Goal: Task Accomplishment & Management: Use online tool/utility

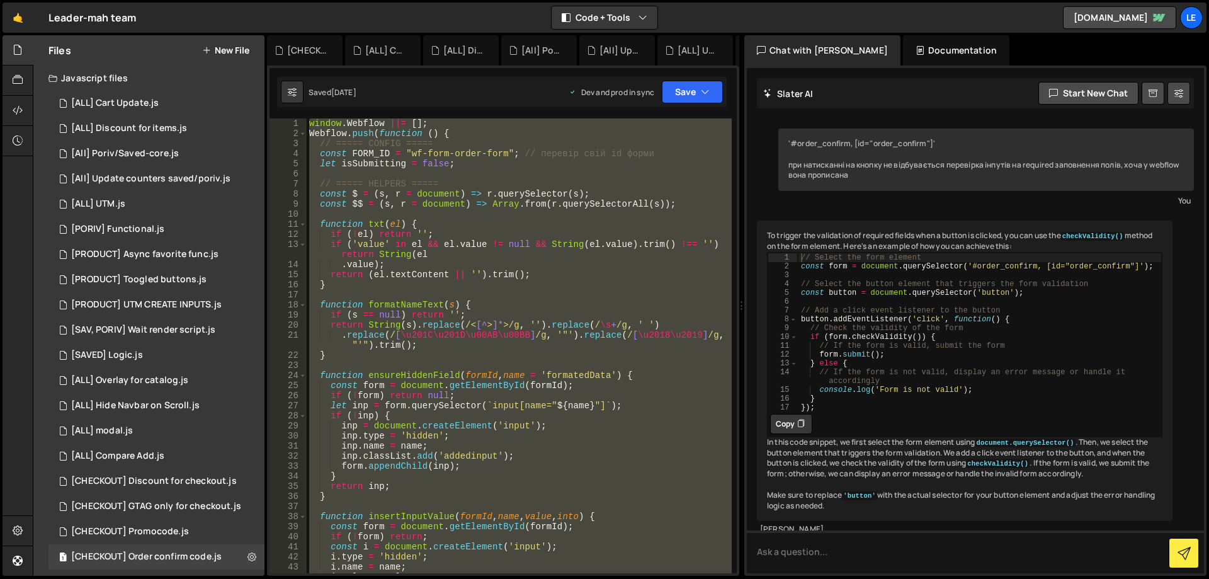
scroll to position [386, 0]
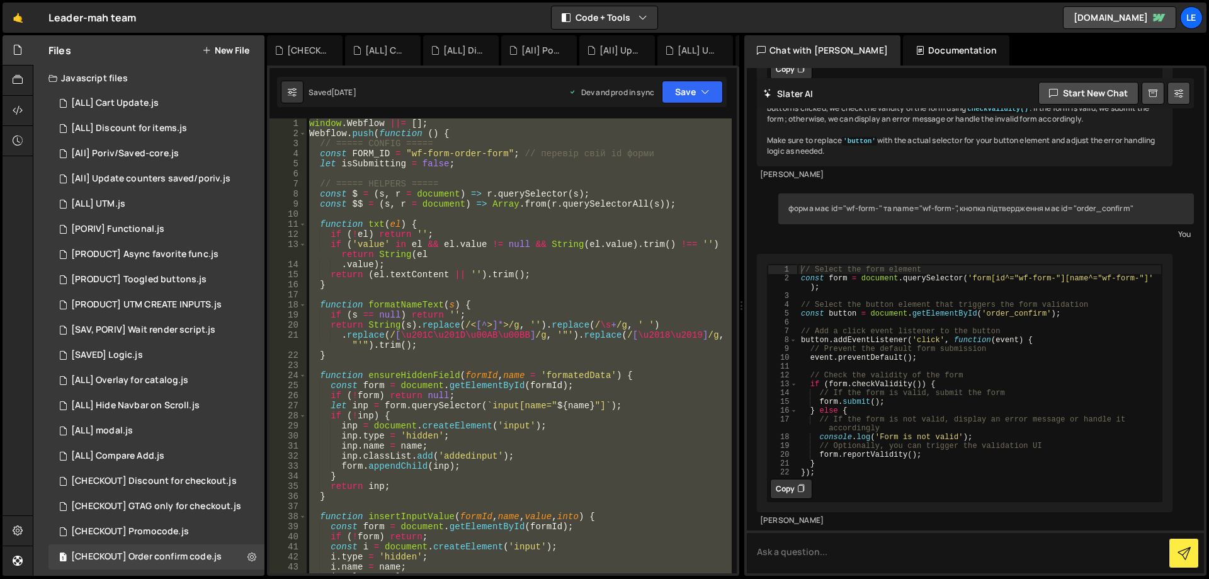
click at [570, 374] on div "window . Webflow ||= [ ] ; Webflow . push ( function ( ) { // ===== CONFIG ====…" at bounding box center [519, 345] width 425 height 455
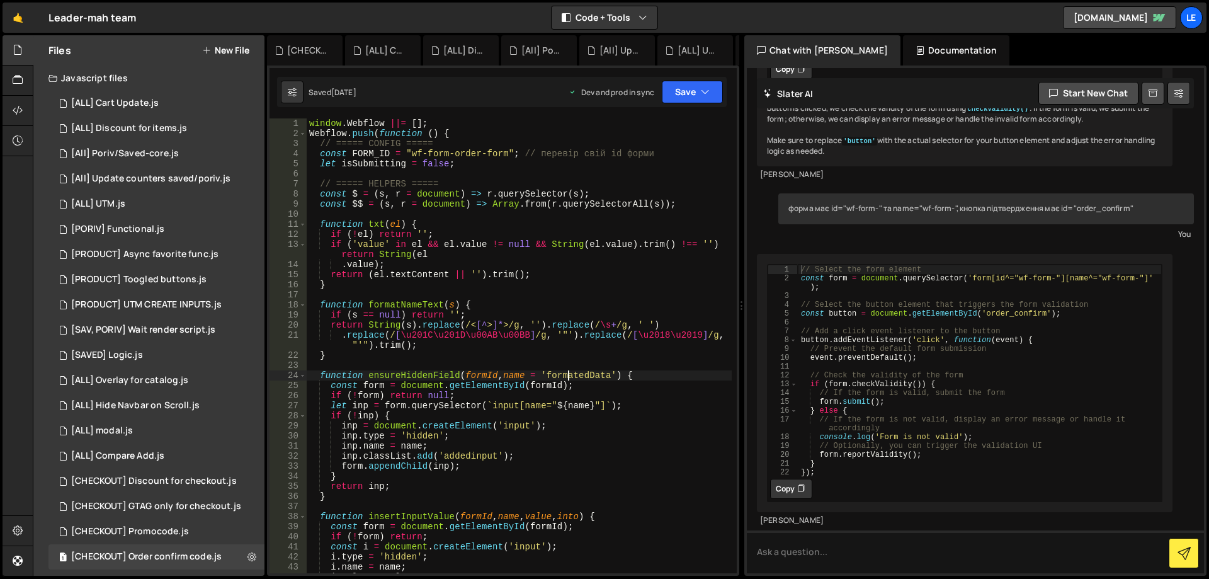
type textarea "});"
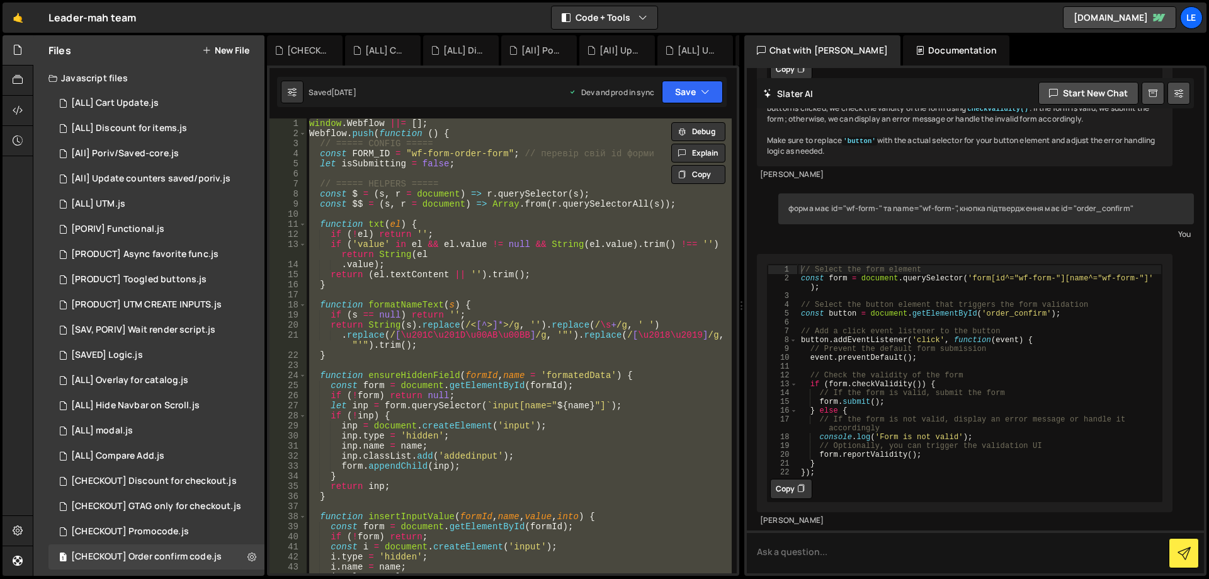
paste textarea
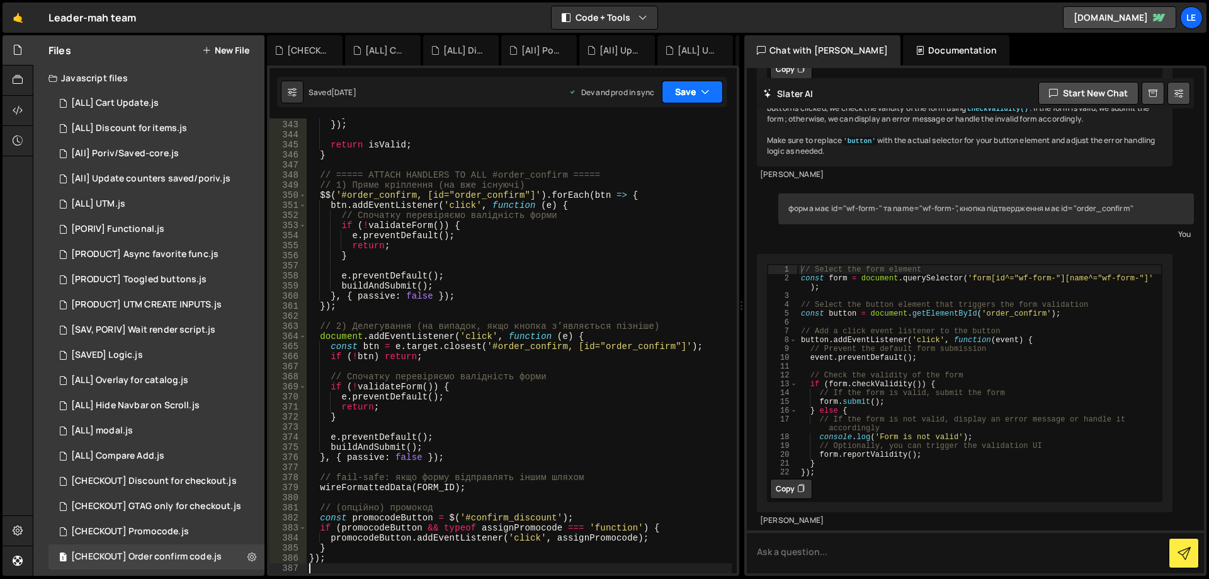
click at [684, 86] on button "Save" at bounding box center [692, 92] width 61 height 23
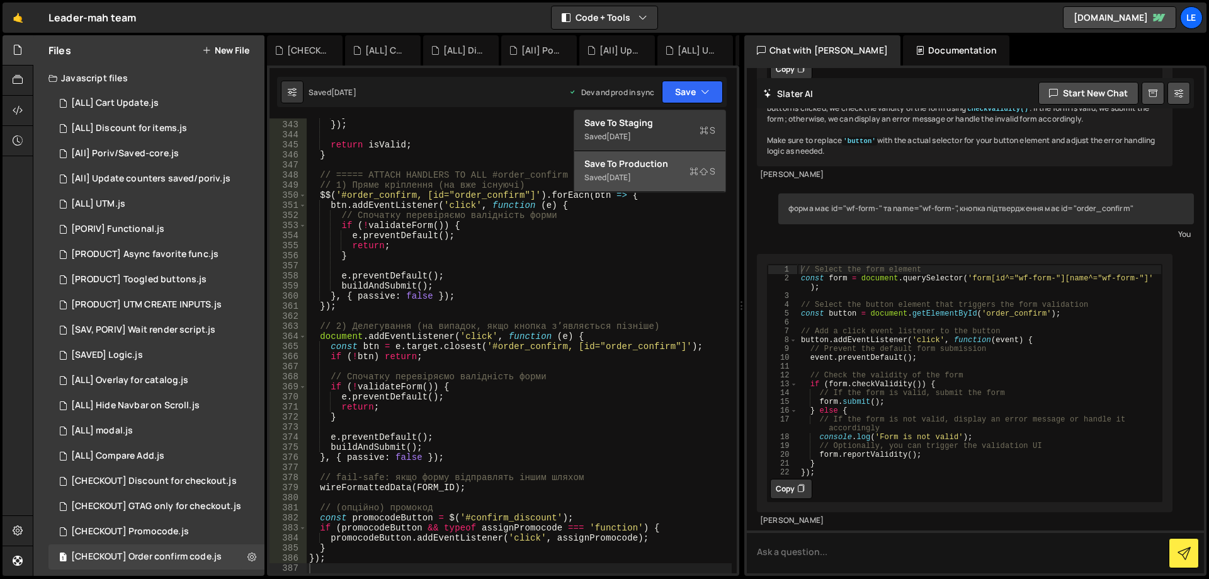
click at [661, 169] on div "Save to Production S" at bounding box center [650, 163] width 131 height 13
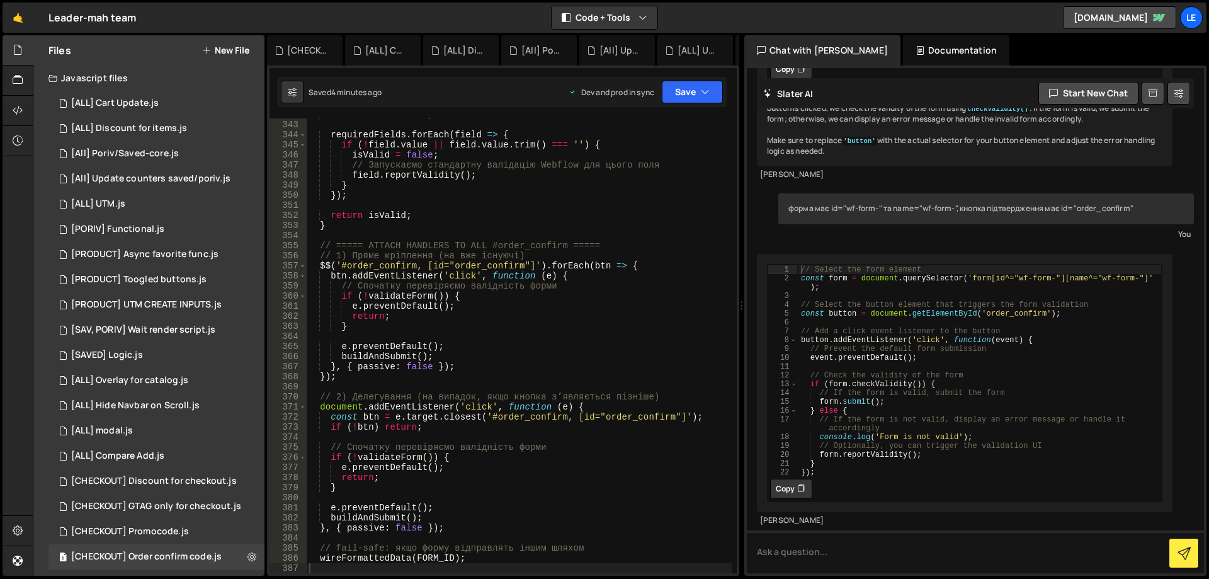
scroll to position [3816, 0]
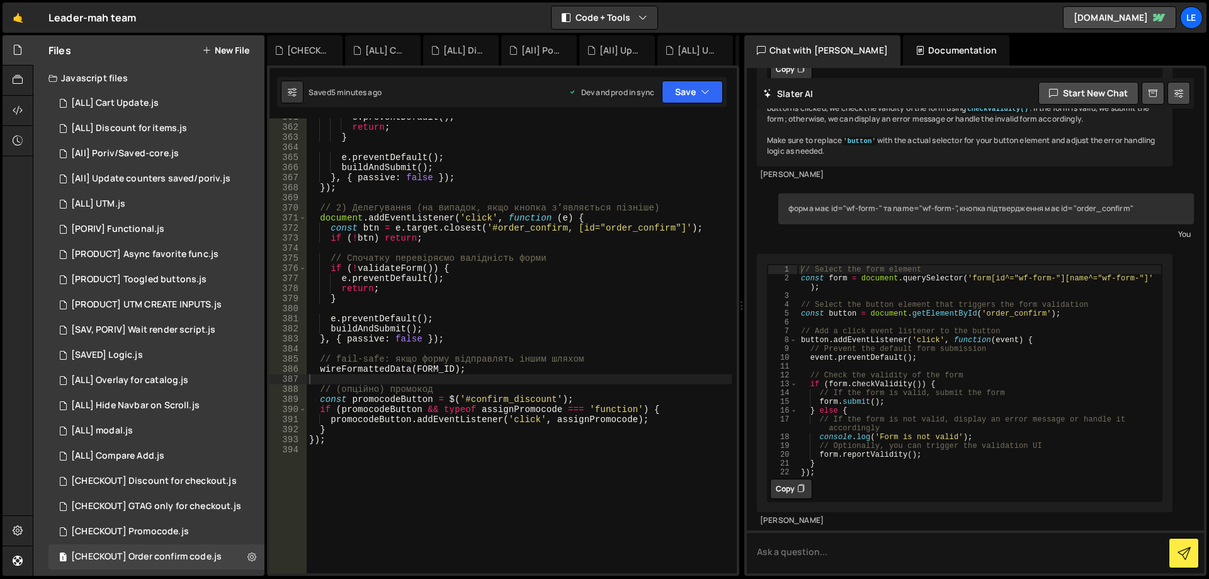
type textarea "}"
click at [331, 430] on div "e . preventDefault ( ) ; return ; } e . preventDefault ( ) ; buildAndSubmit ( )…" at bounding box center [519, 349] width 425 height 475
paste textarea "}"
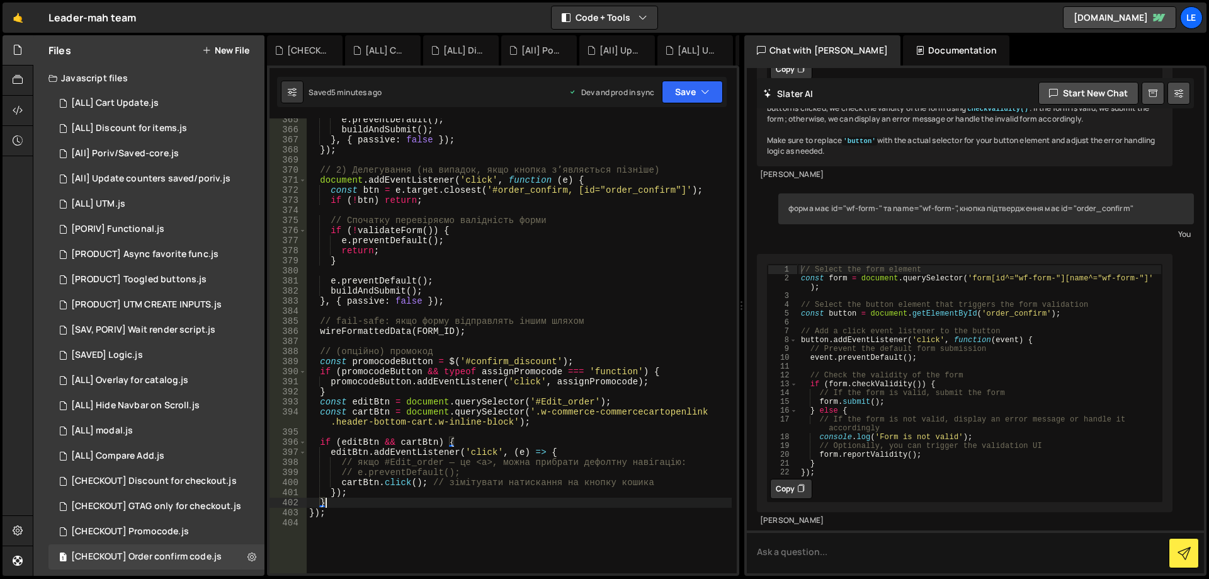
scroll to position [3854, 0]
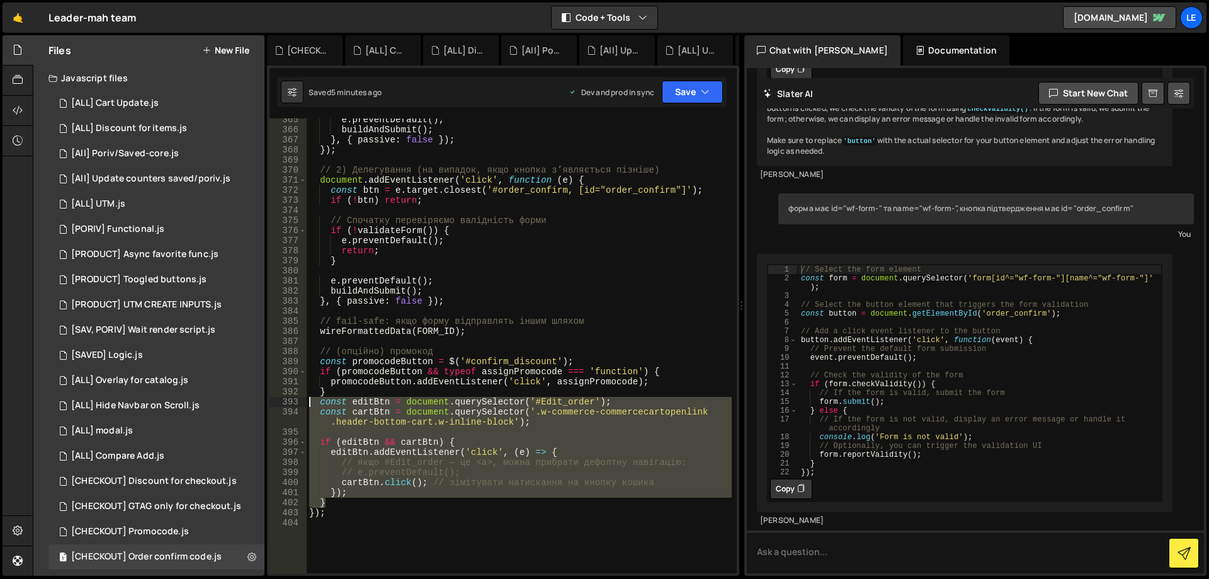
drag, startPoint x: 334, startPoint y: 489, endPoint x: 288, endPoint y: 401, distance: 99.4
click at [288, 401] on div "} 365 366 367 368 369 370 371 372 373 374 375 376 377 378 379 380 381 382 383 3…" at bounding box center [503, 345] width 467 height 455
paste textarea "}"
paste textarea
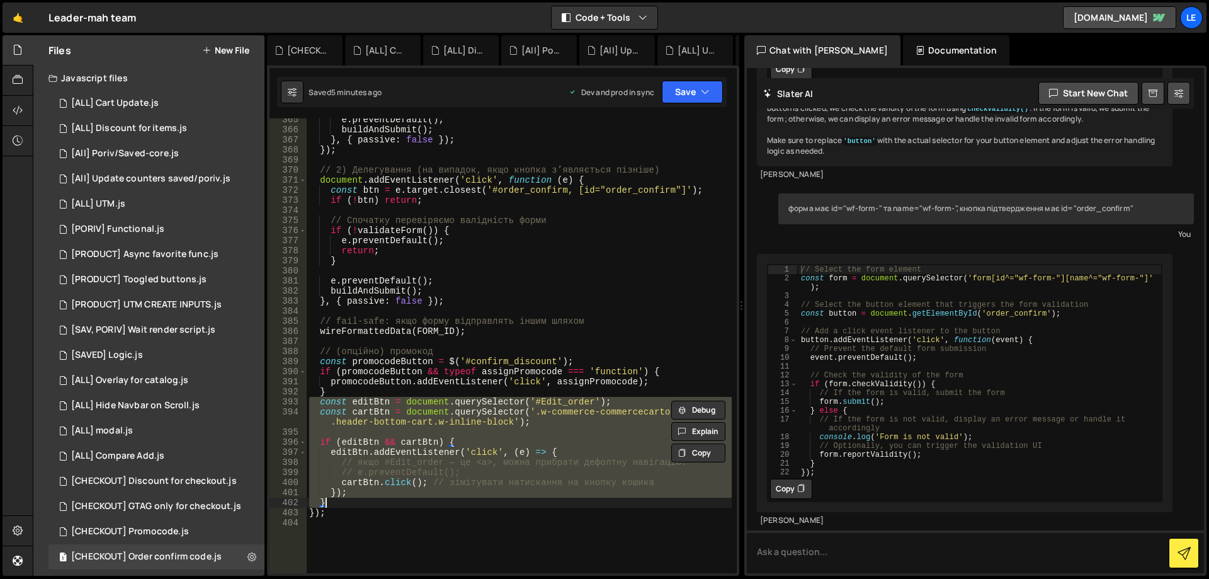
paste textarea
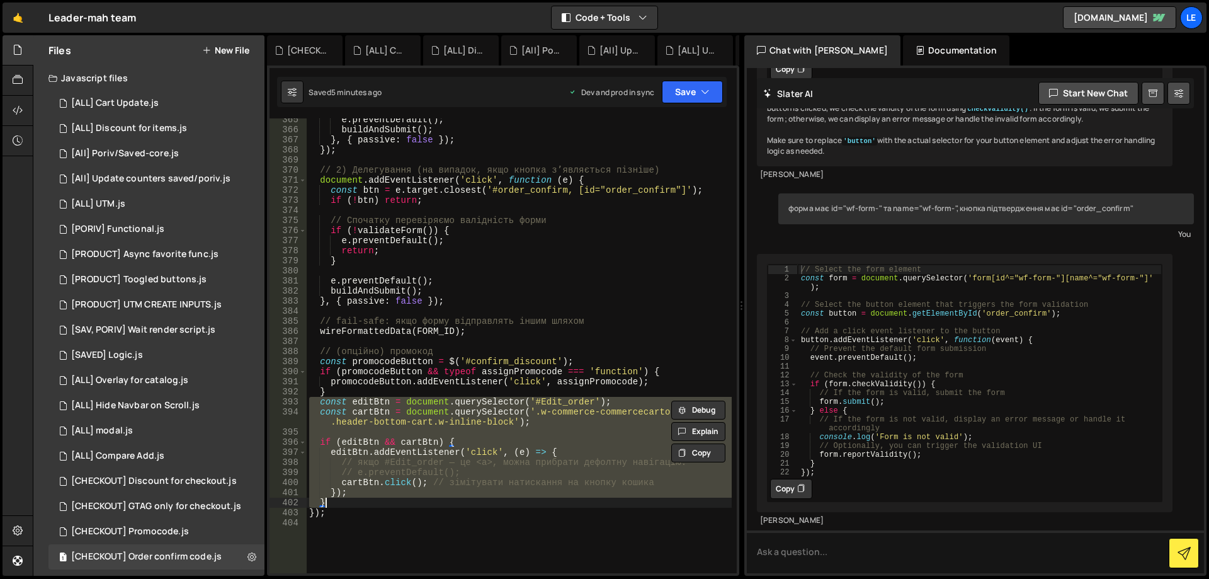
paste textarea
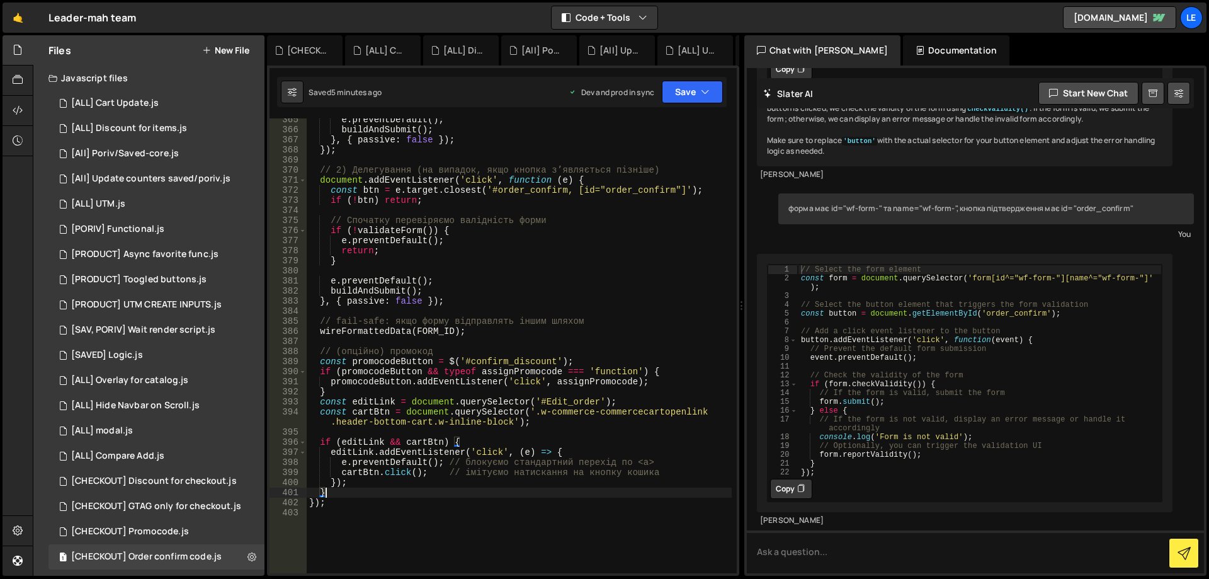
click at [566, 450] on div "e . preventDefault ( ) ; buildAndSubmit ( ) ; } , { passive : false }) ; }) ; /…" at bounding box center [519, 352] width 425 height 475
click at [684, 96] on button "Save" at bounding box center [692, 92] width 61 height 23
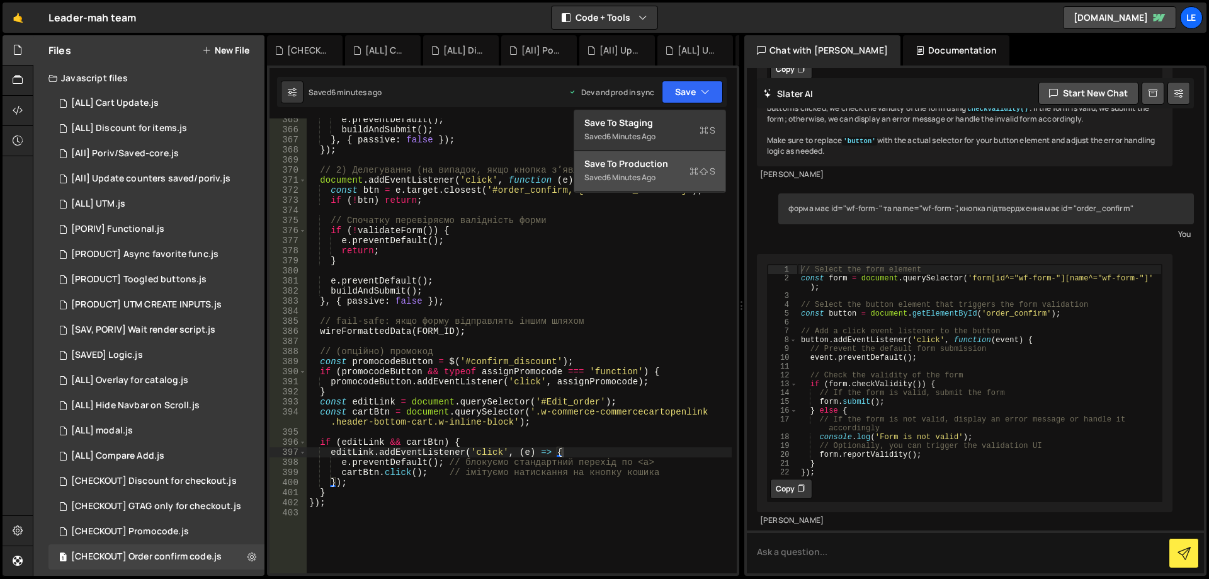
click at [670, 169] on div "Save to Production S" at bounding box center [650, 163] width 131 height 13
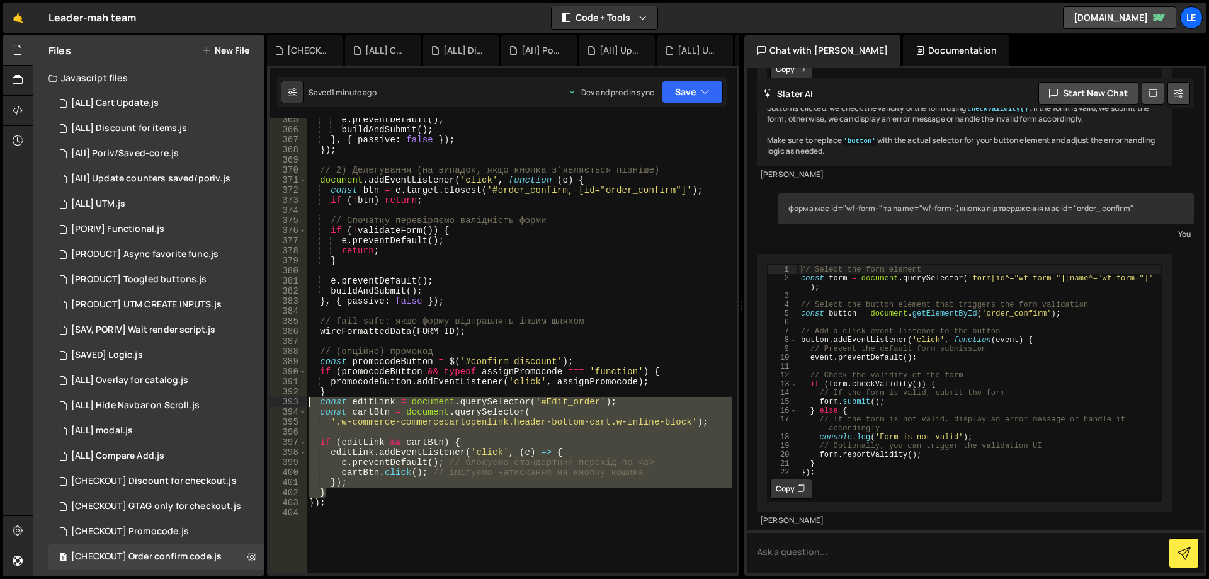
drag, startPoint x: 365, startPoint y: 486, endPoint x: 300, endPoint y: 399, distance: 108.1
click at [300, 399] on div "} 365 366 367 368 369 370 371 372 373 374 375 376 377 378 379 380 381 382 383 3…" at bounding box center [503, 345] width 467 height 455
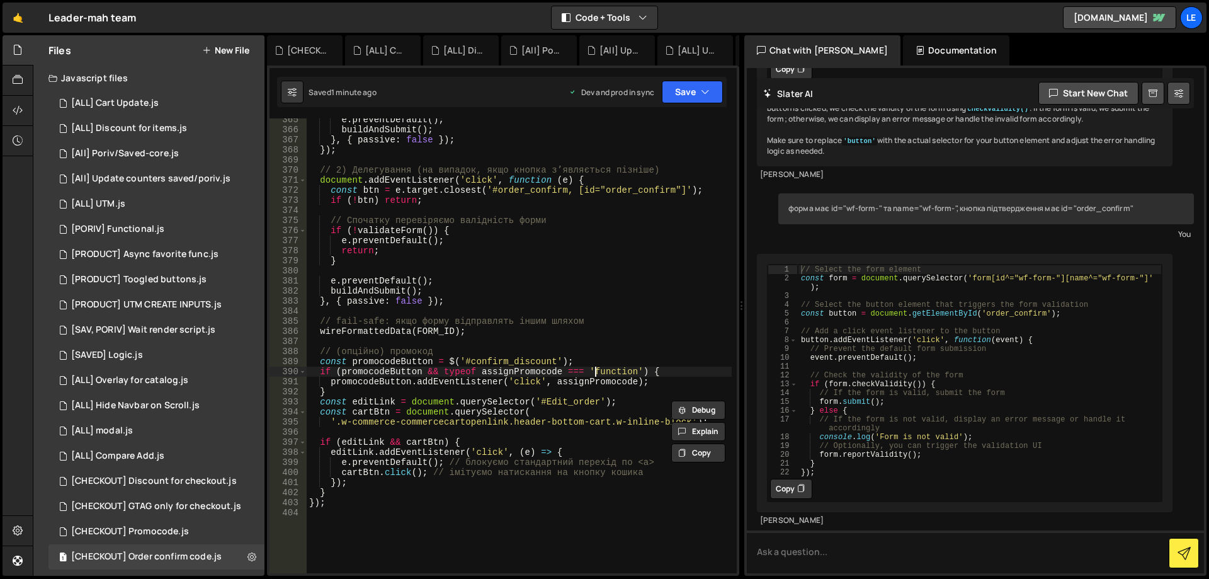
click at [596, 373] on div "e . preventDefault ( ) ; buildAndSubmit ( ) ; } , { passive : false }) ; }) ; /…" at bounding box center [519, 352] width 425 height 475
type textarea "});"
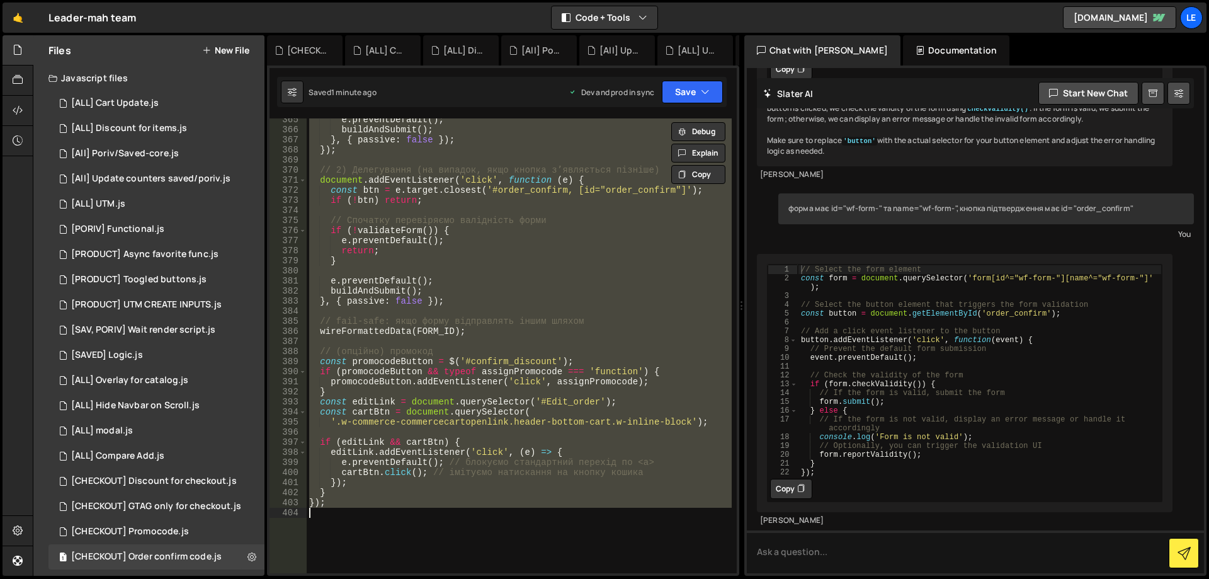
paste textarea
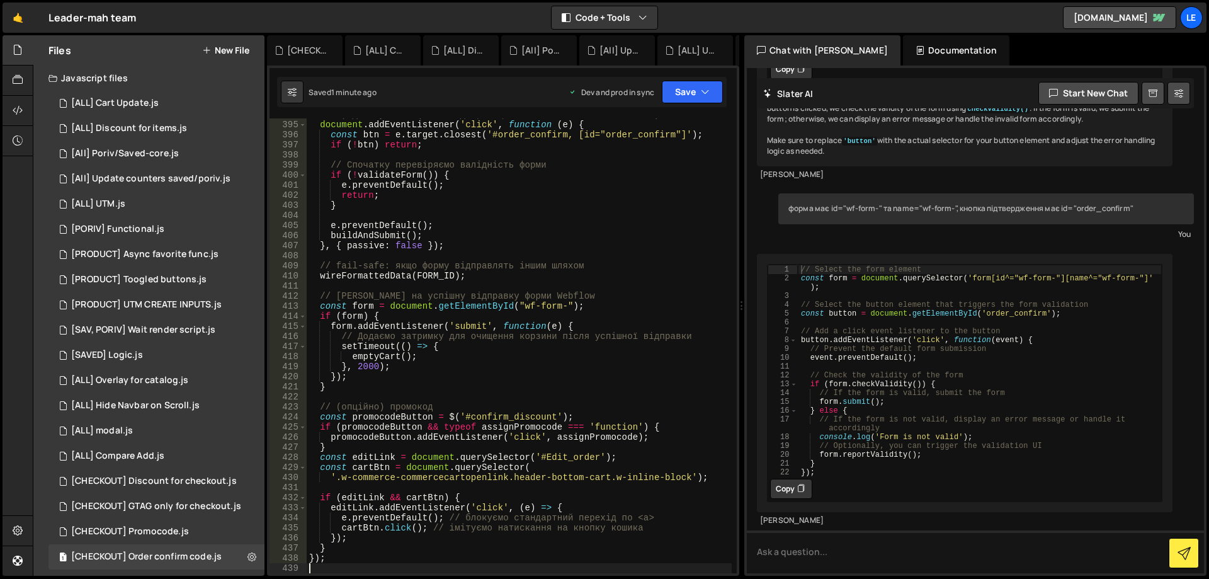
click at [598, 360] on div "// 2) Делегування (на випадок, якщо кнопка зʼявляється пізніше) document . addE…" at bounding box center [519, 347] width 425 height 475
type textarea "// fail-safe: якщо форму відправлять іншим шляхом"
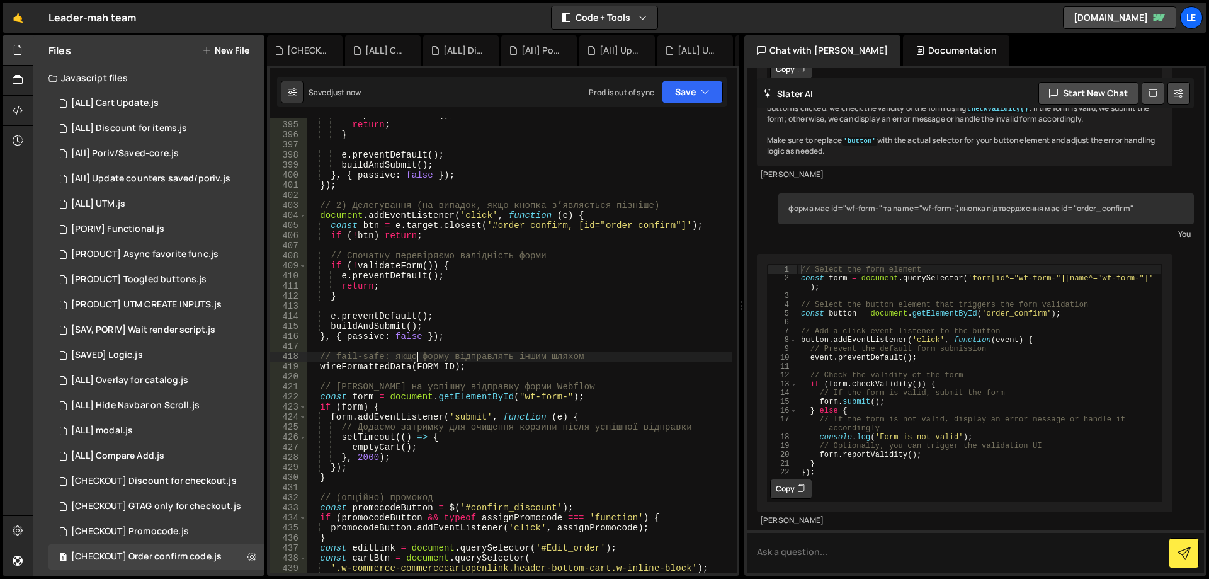
click at [661, 148] on div "e . preventDefault ( ) ; return ; } e . preventDefault ( ) ; buildAndSubmit ( )…" at bounding box center [519, 347] width 425 height 475
click at [685, 93] on button "Save" at bounding box center [692, 92] width 61 height 23
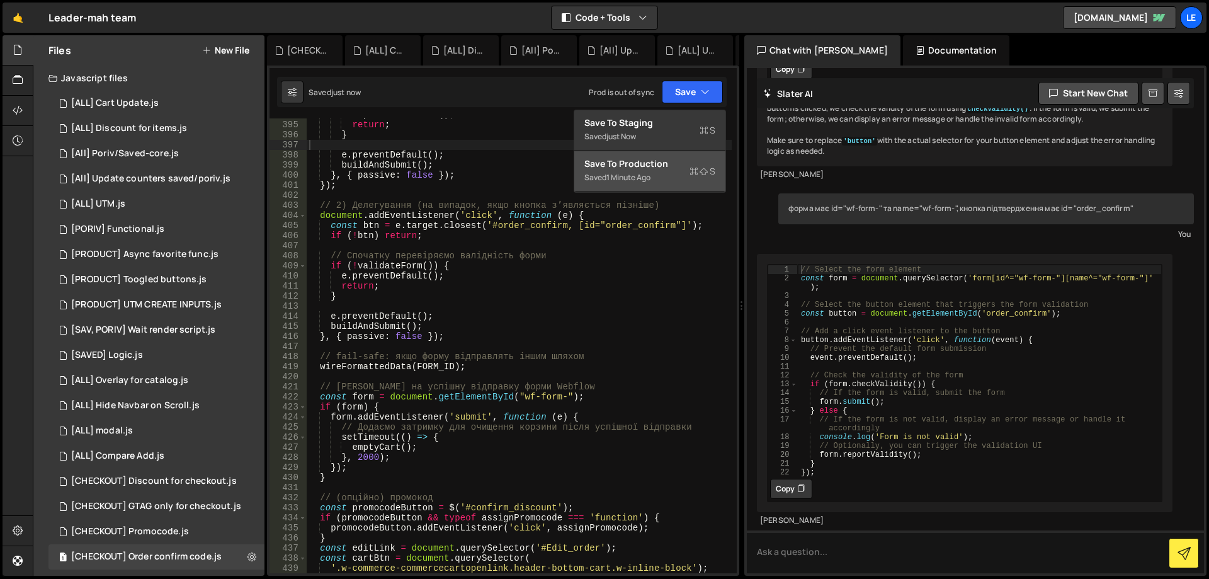
click at [662, 176] on div "Saved 1 minute ago" at bounding box center [650, 177] width 131 height 15
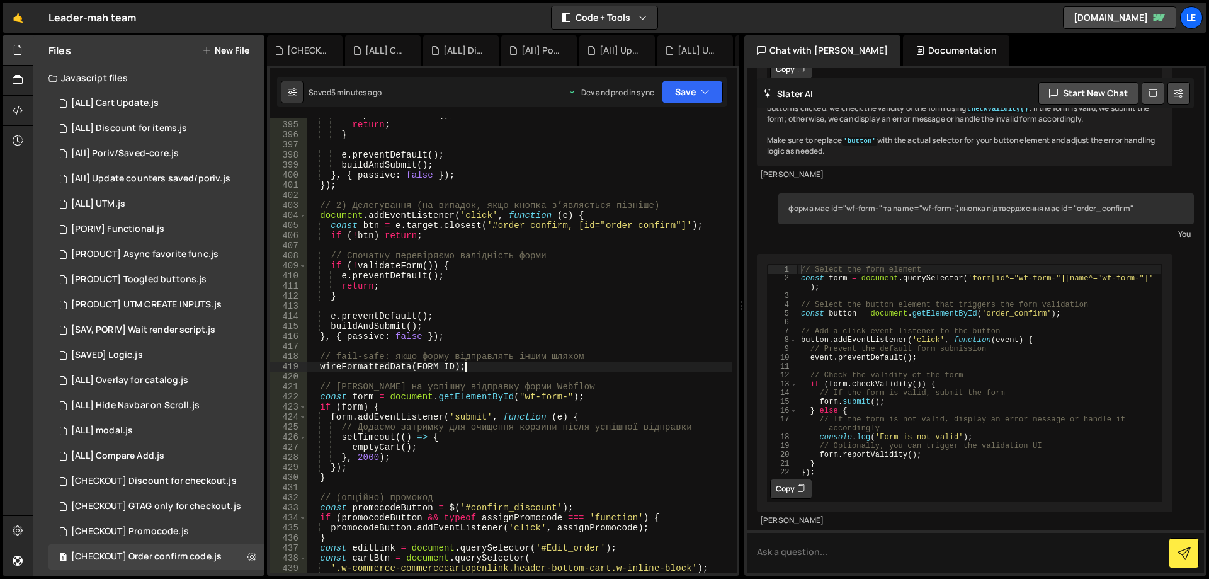
click at [547, 367] on div "e . preventDefault ( ) ; return ; } e . preventDefault ( ) ; buildAndSubmit ( )…" at bounding box center [519, 347] width 425 height 475
type textarea "});"
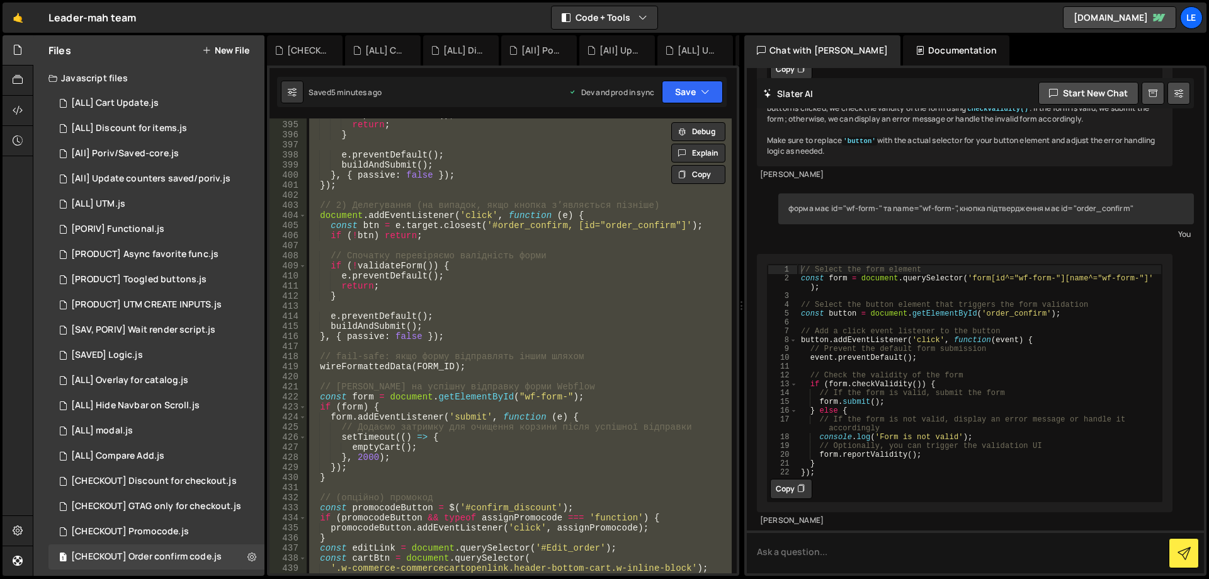
scroll to position [4473, 0]
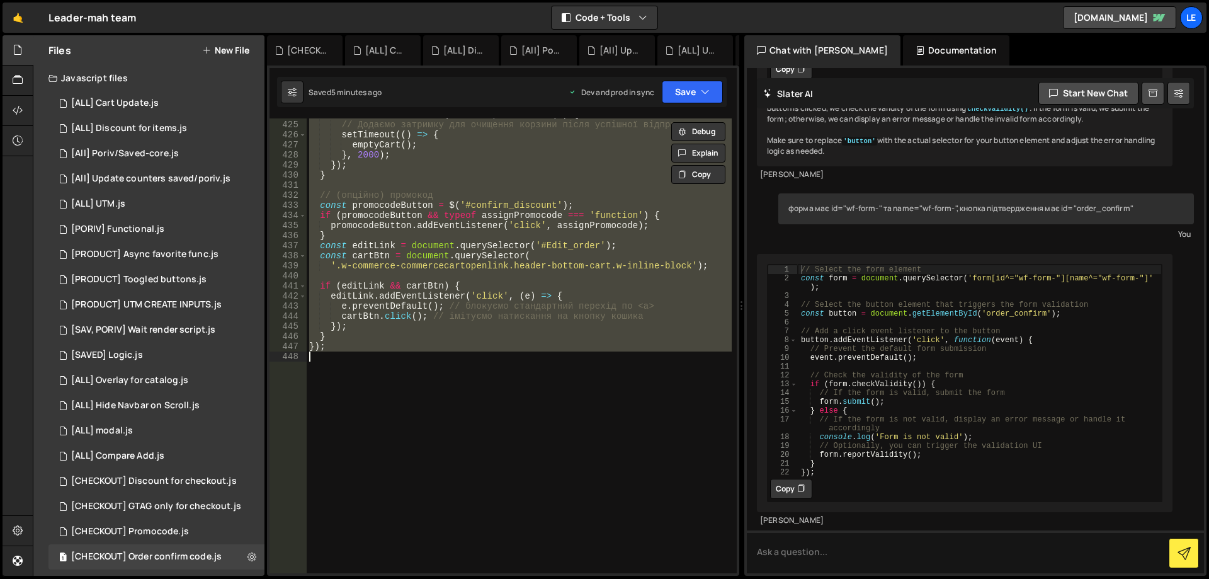
paste textarea
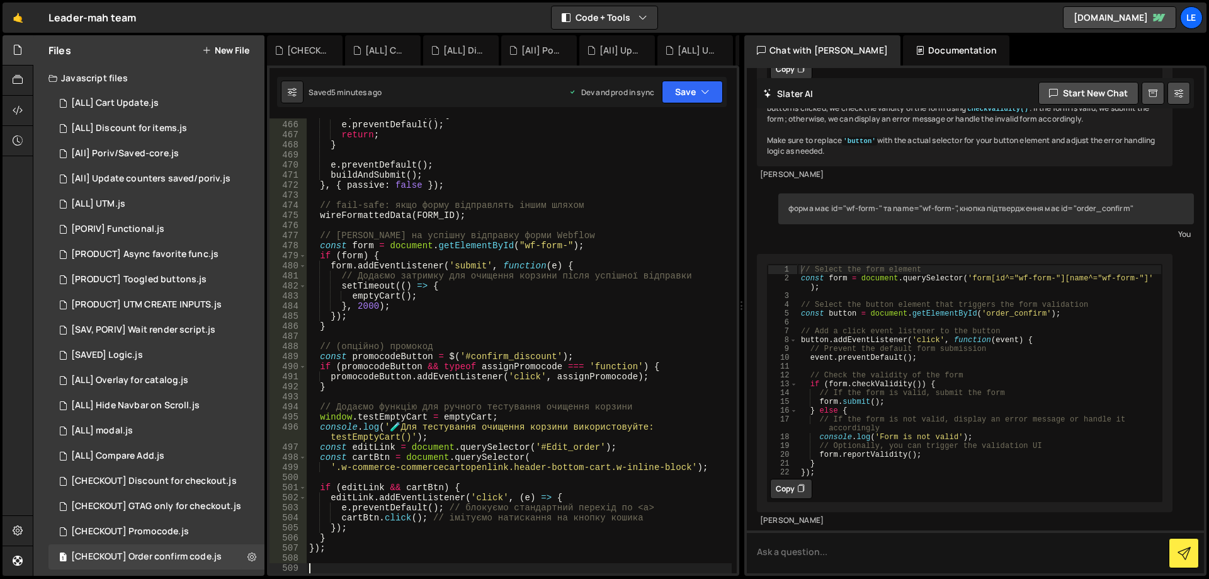
scroll to position [4957, 0]
click at [675, 406] on div "if ( ! validateForm ( )) { e . preventDefault ( ) ; return ; } e . preventDefau…" at bounding box center [519, 347] width 425 height 475
type textarea "});"
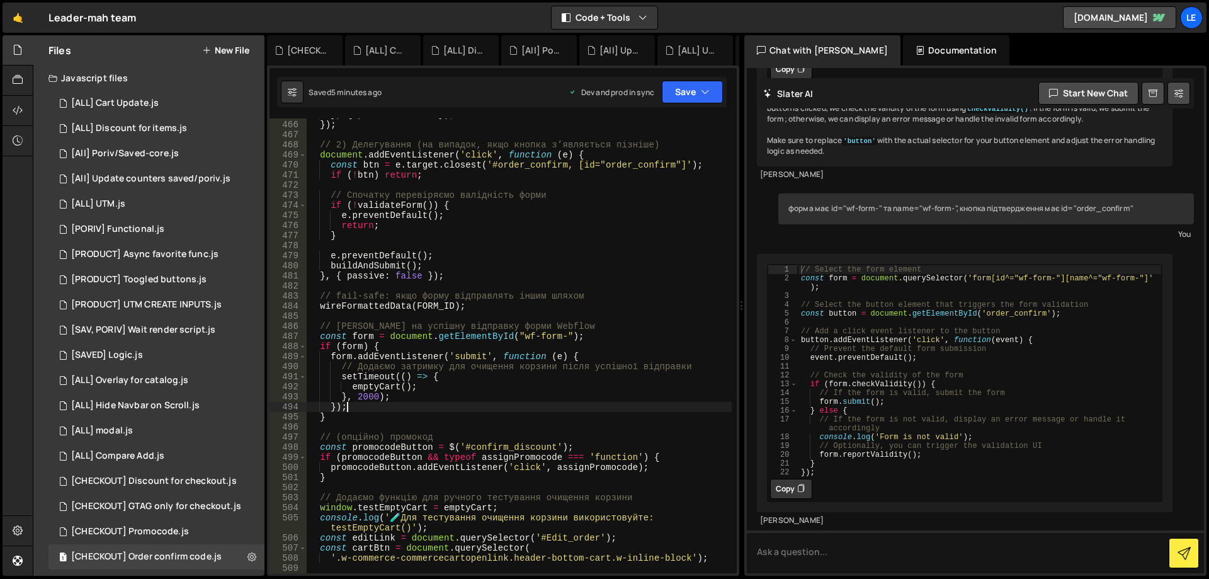
scroll to position [4937, 0]
click at [702, 93] on icon "button" at bounding box center [705, 92] width 9 height 13
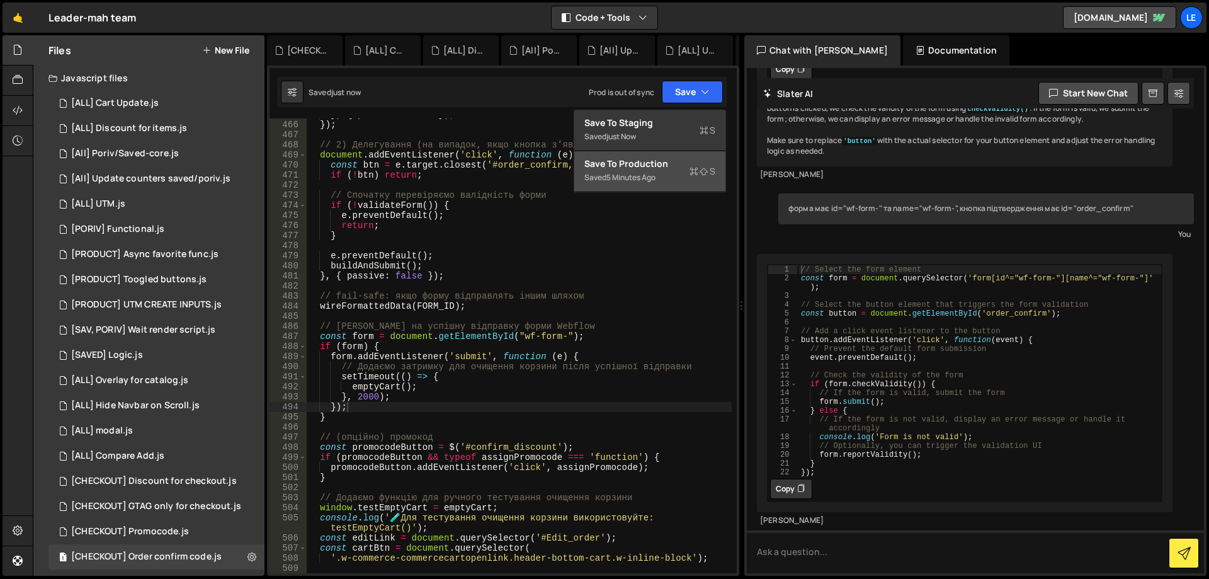
click at [664, 161] on div "Save to Production S" at bounding box center [650, 163] width 131 height 13
